Goal: Information Seeking & Learning: Learn about a topic

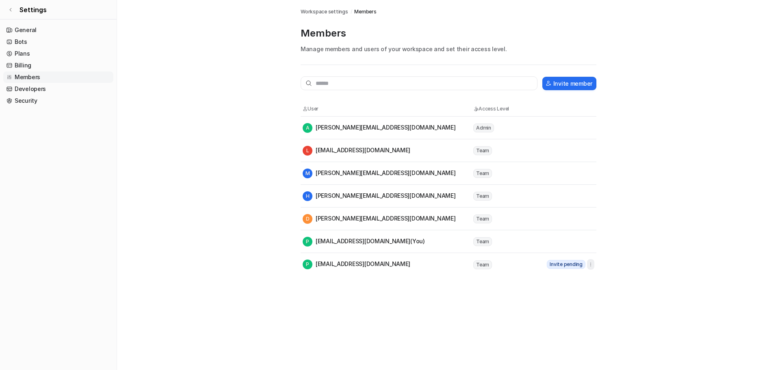
click at [592, 265] on icon "button" at bounding box center [591, 265] width 6 height 6
click at [495, 262] on td "Team" at bounding box center [509, 265] width 73 height 10
click at [445, 259] on td "P [EMAIL_ADDRESS][DOMAIN_NAME]" at bounding box center [387, 264] width 171 height 11
click at [427, 128] on div "A [PERSON_NAME][EMAIL_ADDRESS][DOMAIN_NAME]" at bounding box center [388, 128] width 170 height 10
click at [410, 128] on div "A [PERSON_NAME][EMAIL_ADDRESS][DOMAIN_NAME]" at bounding box center [379, 128] width 153 height 10
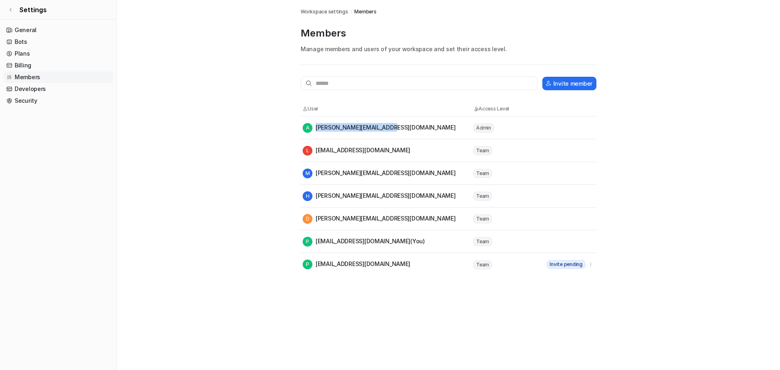
drag, startPoint x: 392, startPoint y: 128, endPoint x: 311, endPoint y: 132, distance: 80.6
click at [311, 132] on div "A [PERSON_NAME][EMAIL_ADDRESS][DOMAIN_NAME]" at bounding box center [379, 128] width 153 height 10
drag, startPoint x: 424, startPoint y: 127, endPoint x: 341, endPoint y: 134, distance: 83.6
click at [338, 134] on tr "A [PERSON_NAME][EMAIL_ADDRESS][DOMAIN_NAME] Admin" at bounding box center [449, 128] width 296 height 23
drag, startPoint x: 415, startPoint y: 128, endPoint x: 410, endPoint y: 129, distance: 4.6
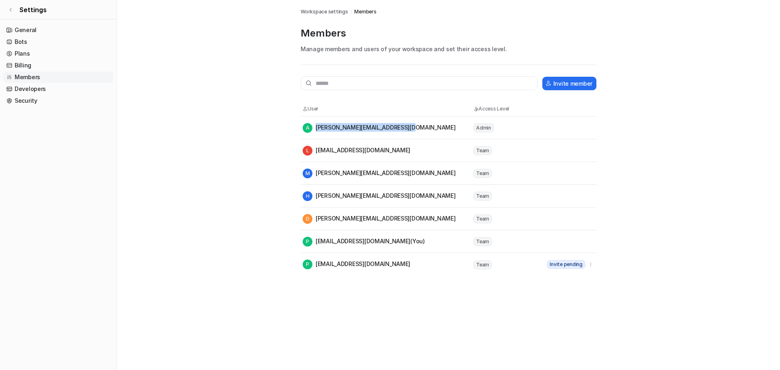
click at [410, 129] on div "A [PERSON_NAME][EMAIL_ADDRESS][DOMAIN_NAME]" at bounding box center [388, 128] width 170 height 10
click at [211, 156] on main "Workspace settings / Members Members Manage members and users of your workspace…" at bounding box center [448, 138] width 663 height 276
drag, startPoint x: 412, startPoint y: 128, endPoint x: 317, endPoint y: 126, distance: 94.7
click at [317, 126] on div "A [PERSON_NAME][EMAIL_ADDRESS][DOMAIN_NAME]" at bounding box center [388, 128] width 170 height 10
drag, startPoint x: 315, startPoint y: 128, endPoint x: 430, endPoint y: 135, distance: 114.8
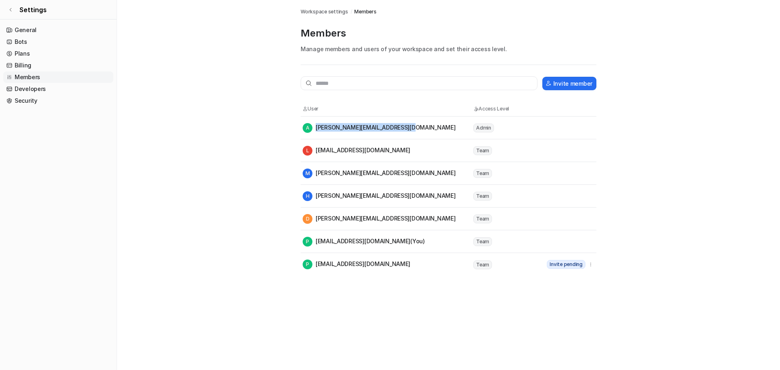
click at [430, 135] on tr "A [PERSON_NAME][EMAIL_ADDRESS][DOMAIN_NAME] Admin" at bounding box center [449, 128] width 296 height 23
click at [171, 224] on main "Workspace settings / Members Members Manage members and users of your workspace…" at bounding box center [448, 138] width 663 height 276
drag, startPoint x: 11, startPoint y: 10, endPoint x: 15, endPoint y: 15, distance: 6.8
click at [11, 10] on icon at bounding box center [10, 9] width 5 height 5
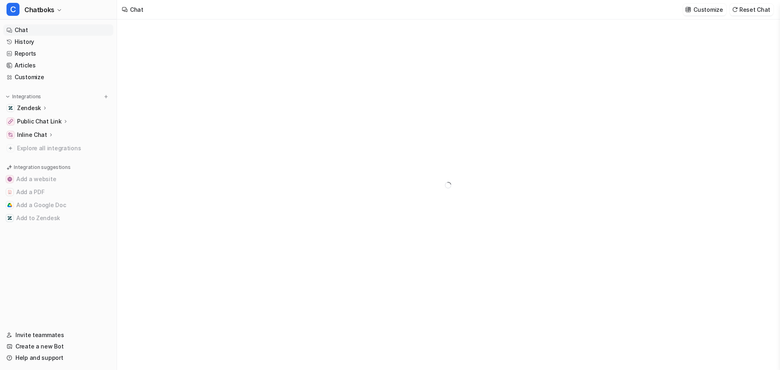
type textarea "**********"
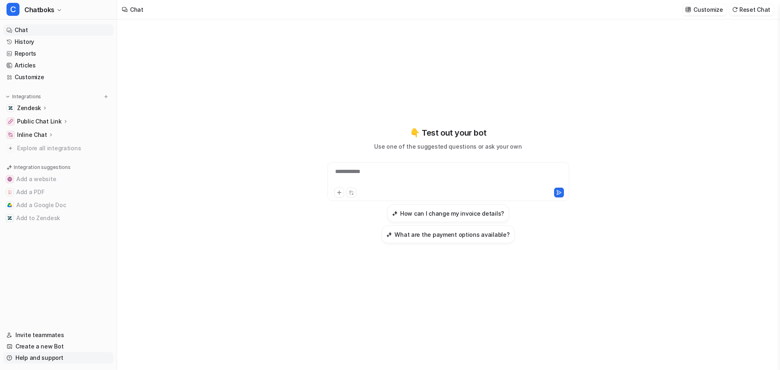
click at [50, 282] on link "Help and support" at bounding box center [58, 357] width 110 height 11
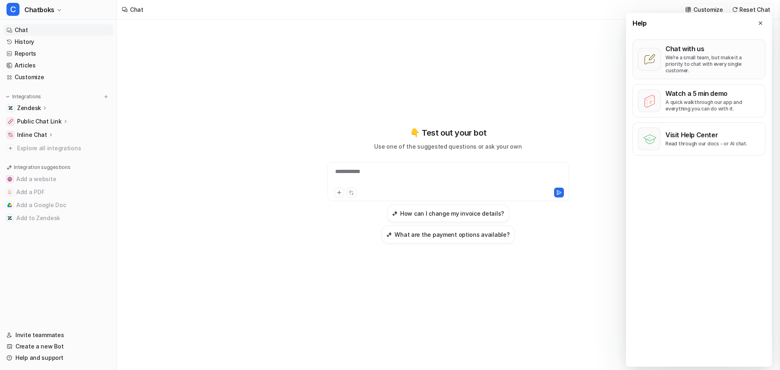
click at [624, 53] on div "Chat with us We’re a small team, but make it a priority to chat with every sing…" at bounding box center [713, 59] width 95 height 29
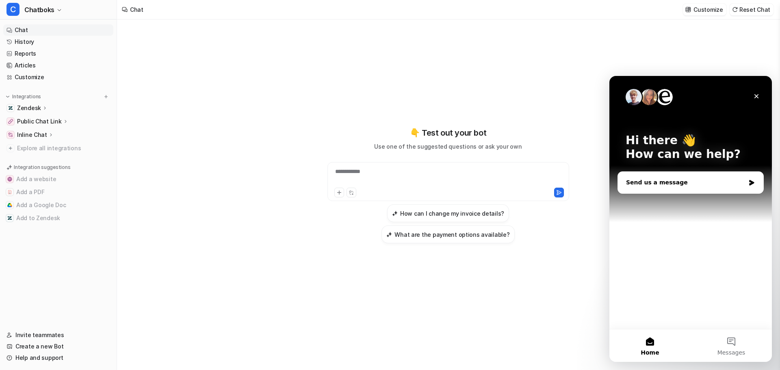
click at [624, 182] on div "Send us a message" at bounding box center [685, 182] width 119 height 9
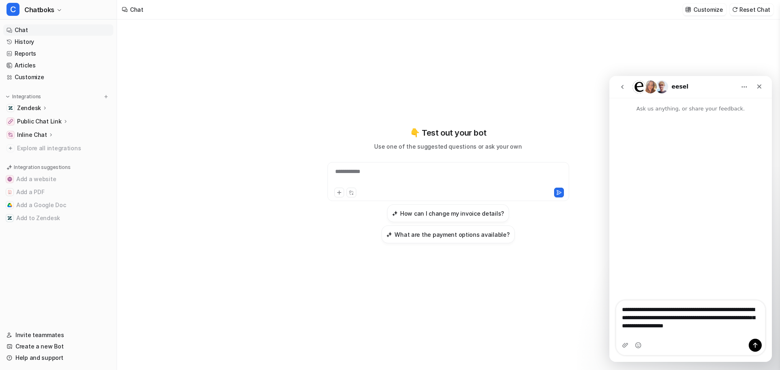
type textarea "**********"
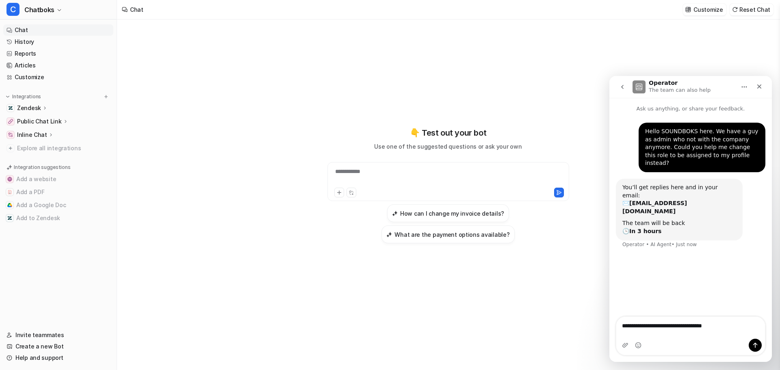
type textarea "**********"
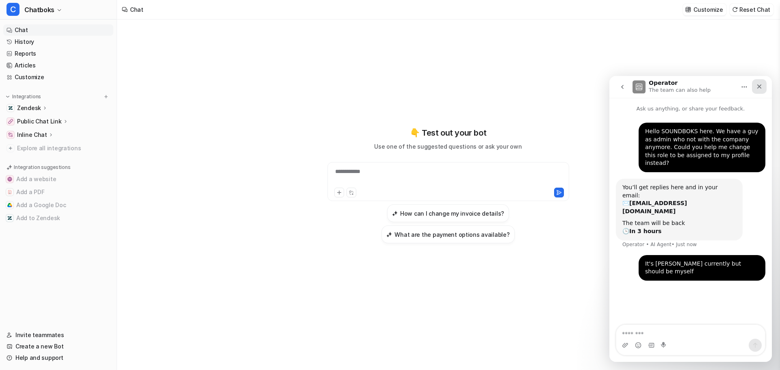
click at [624, 85] on icon "Close" at bounding box center [759, 86] width 7 height 7
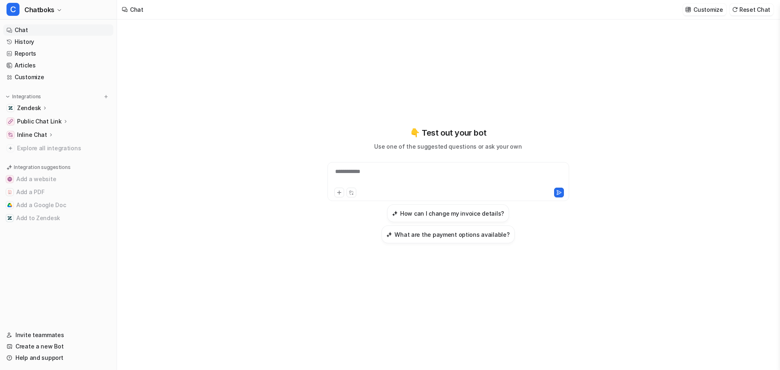
click at [389, 172] on div "**********" at bounding box center [449, 176] width 238 height 19
click at [52, 8] on span "Chatboks" at bounding box center [39, 9] width 30 height 11
drag, startPoint x: 32, startPoint y: 59, endPoint x: 295, endPoint y: 133, distance: 273.1
click at [295, 133] on div "**********" at bounding box center [390, 185] width 780 height 370
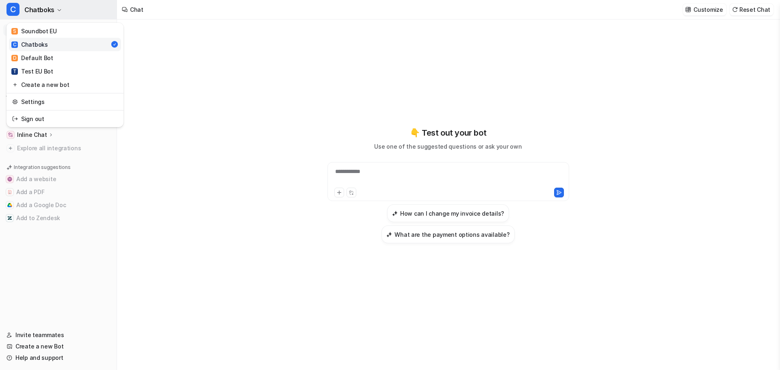
click at [58, 7] on button "C Chatboks" at bounding box center [58, 10] width 117 height 20
click at [42, 70] on div "T Test EU Bot" at bounding box center [32, 71] width 42 height 9
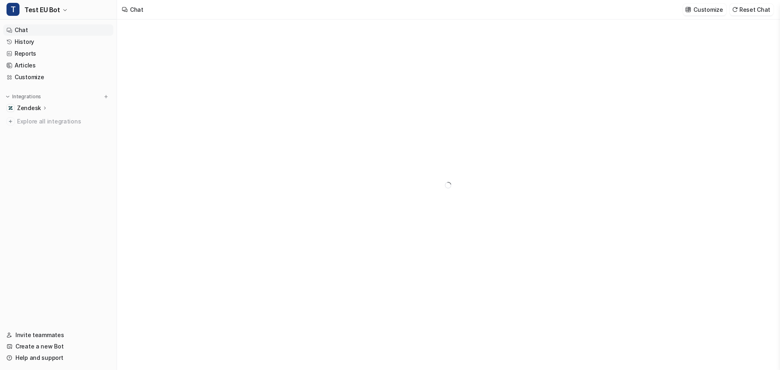
type textarea "**********"
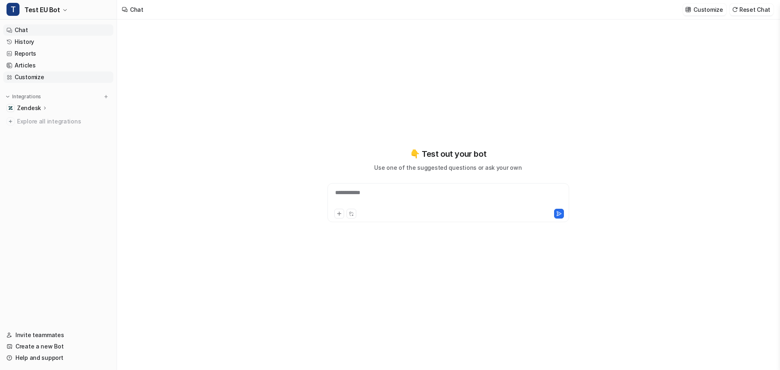
click at [31, 75] on link "Customize" at bounding box center [58, 77] width 110 height 11
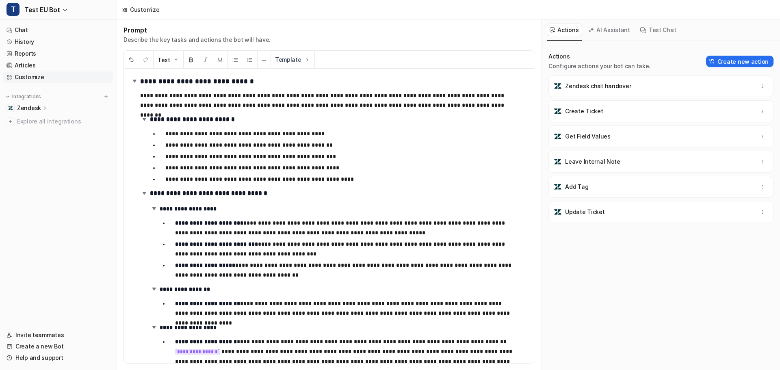
click at [145, 12] on div "Customize" at bounding box center [144, 9] width 29 height 9
click at [8, 99] on img at bounding box center [8, 97] width 6 height 6
click at [21, 28] on link "Chat" at bounding box center [58, 29] width 110 height 11
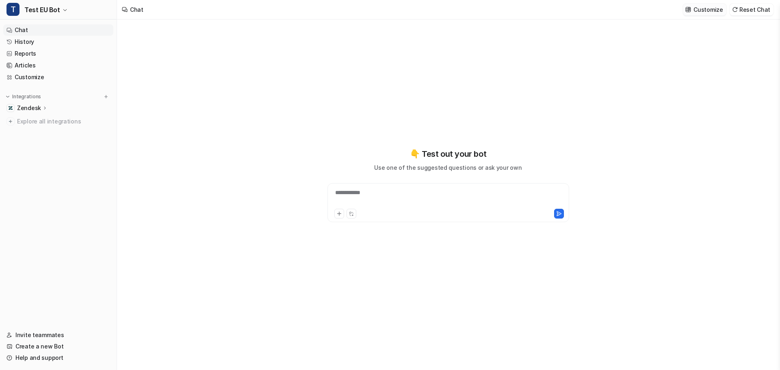
click at [624, 10] on p "Customize" at bounding box center [708, 9] width 29 height 9
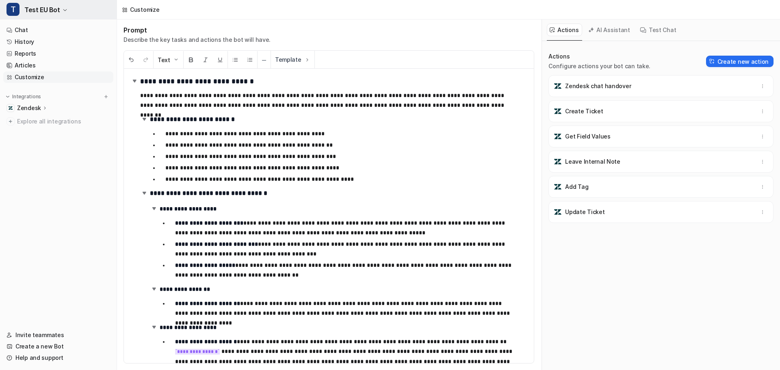
click at [63, 9] on icon "button" at bounding box center [64, 10] width 3 height 2
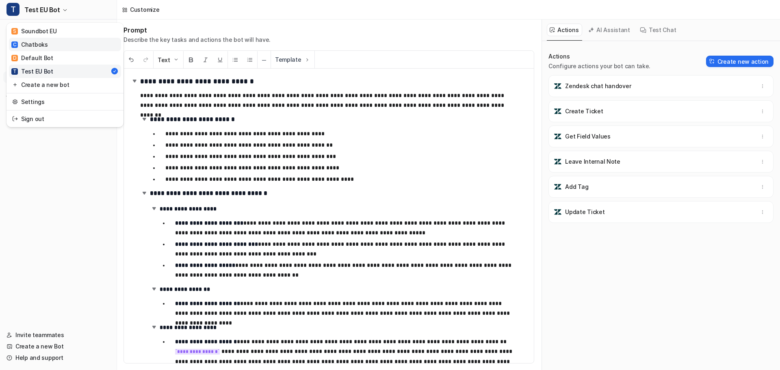
click at [62, 49] on link "C Chatboks" at bounding box center [65, 44] width 112 height 13
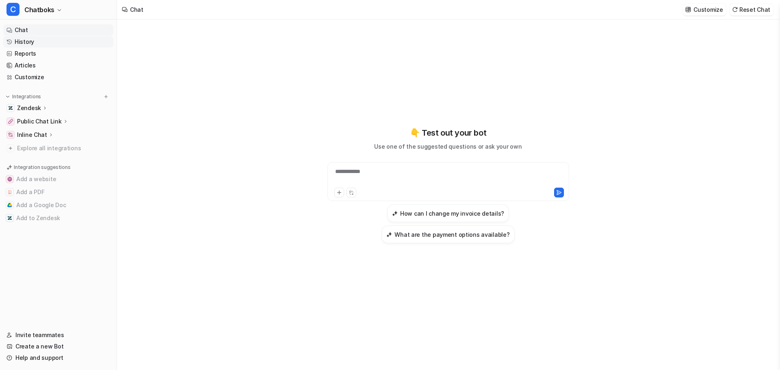
click at [54, 42] on link "History" at bounding box center [58, 41] width 110 height 11
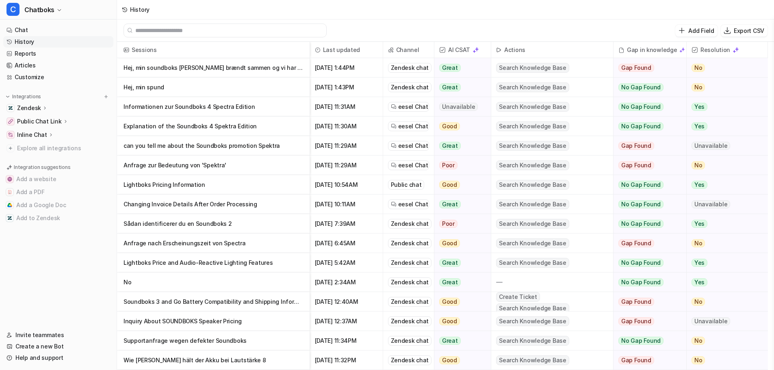
click at [226, 126] on p "Explanation of the Soundboks 4 Spektra Edition" at bounding box center [214, 127] width 180 height 20
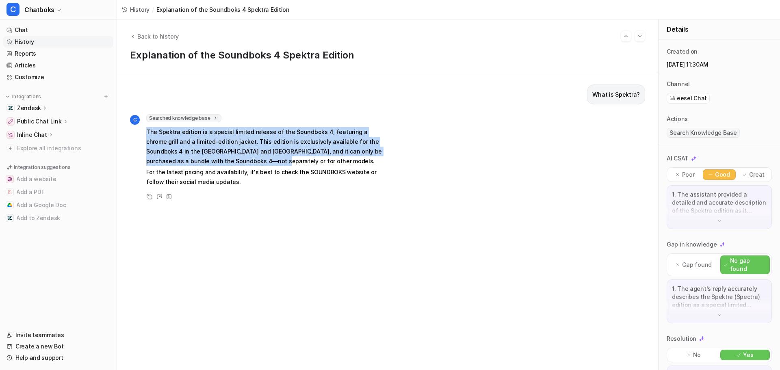
drag, startPoint x: 233, startPoint y: 163, endPoint x: 147, endPoint y: 132, distance: 91.4
click at [147, 132] on p "The Spektra edition is a special limited release of the Soundboks 4, featuring …" at bounding box center [265, 146] width 238 height 39
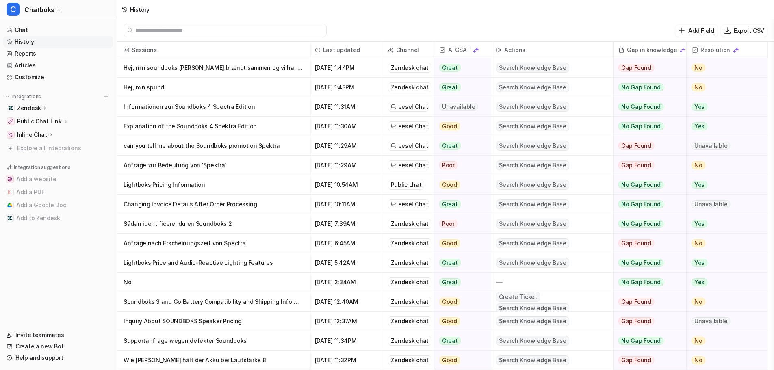
click at [195, 146] on p "can you tell me about the Soundboks promotion Spektra" at bounding box center [214, 146] width 180 height 20
click at [185, 245] on p "Anfrage nach Erscheinungszeit von Spectra" at bounding box center [214, 244] width 180 height 20
